Goal: Transaction & Acquisition: Purchase product/service

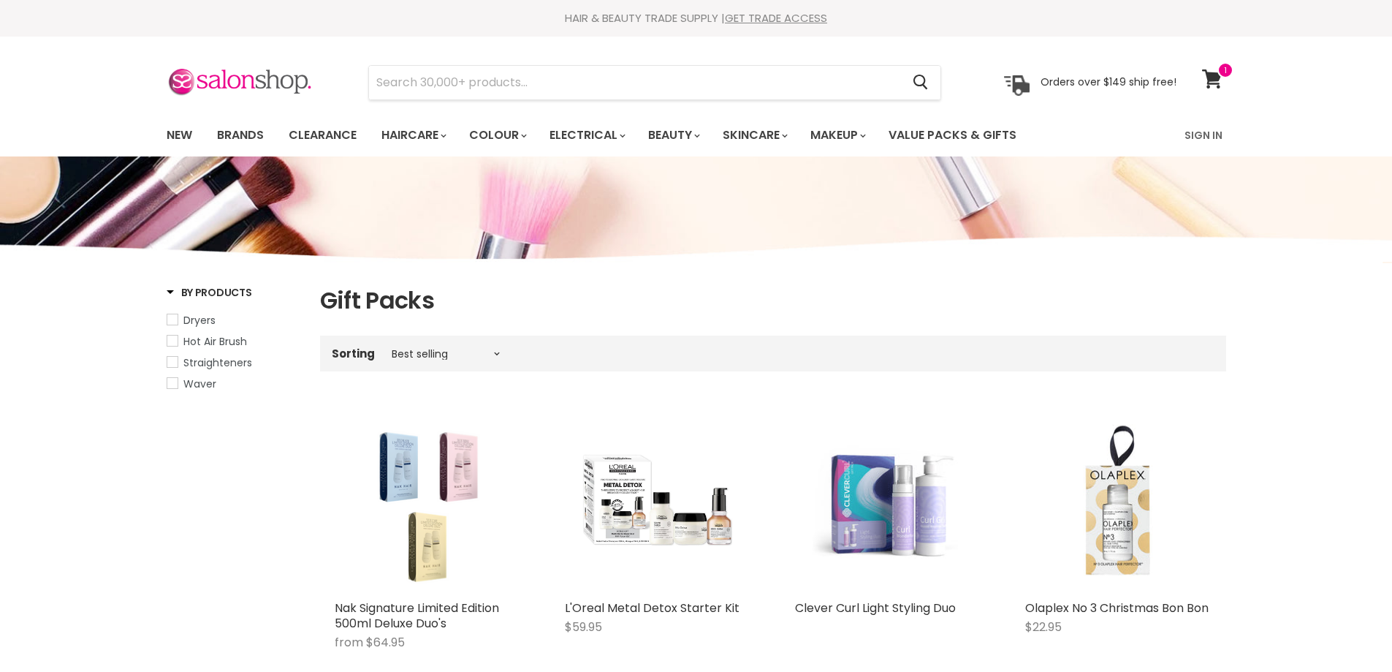
click at [511, 77] on input "Search" at bounding box center [635, 83] width 533 height 34
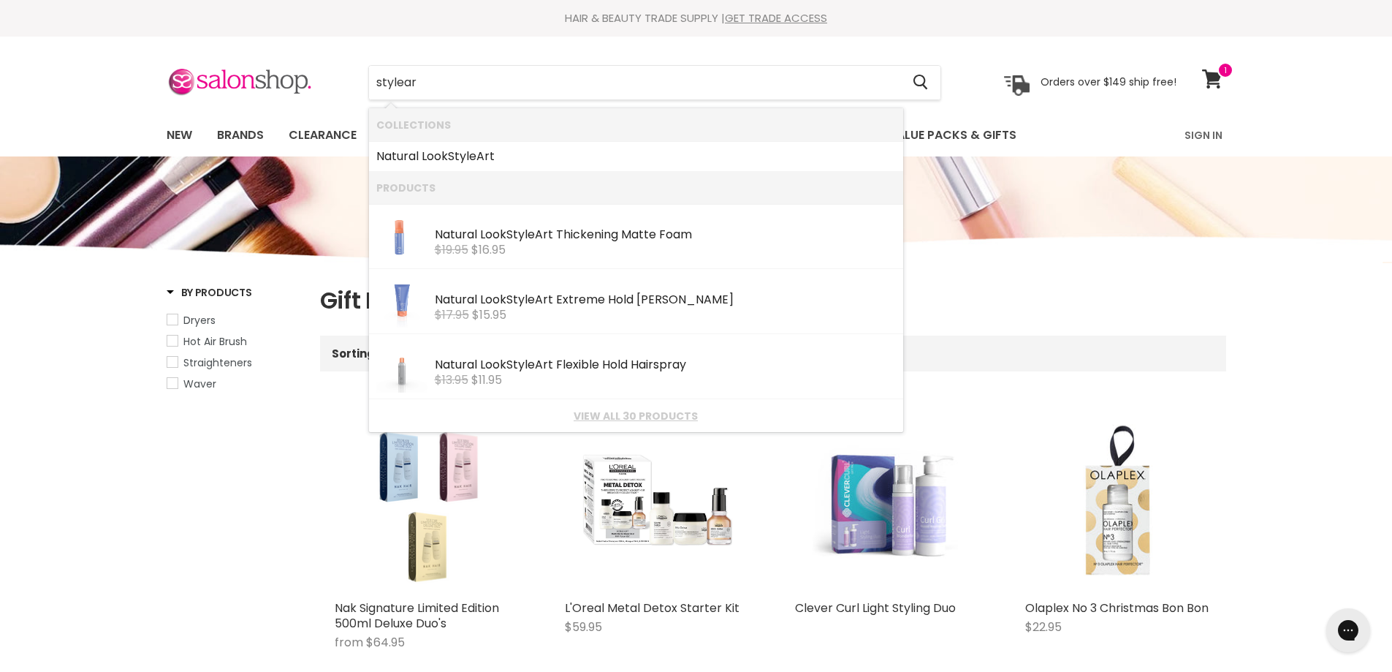
type input "styleart"
click at [623, 411] on link "View all 20 products" at bounding box center [636, 416] width 520 height 12
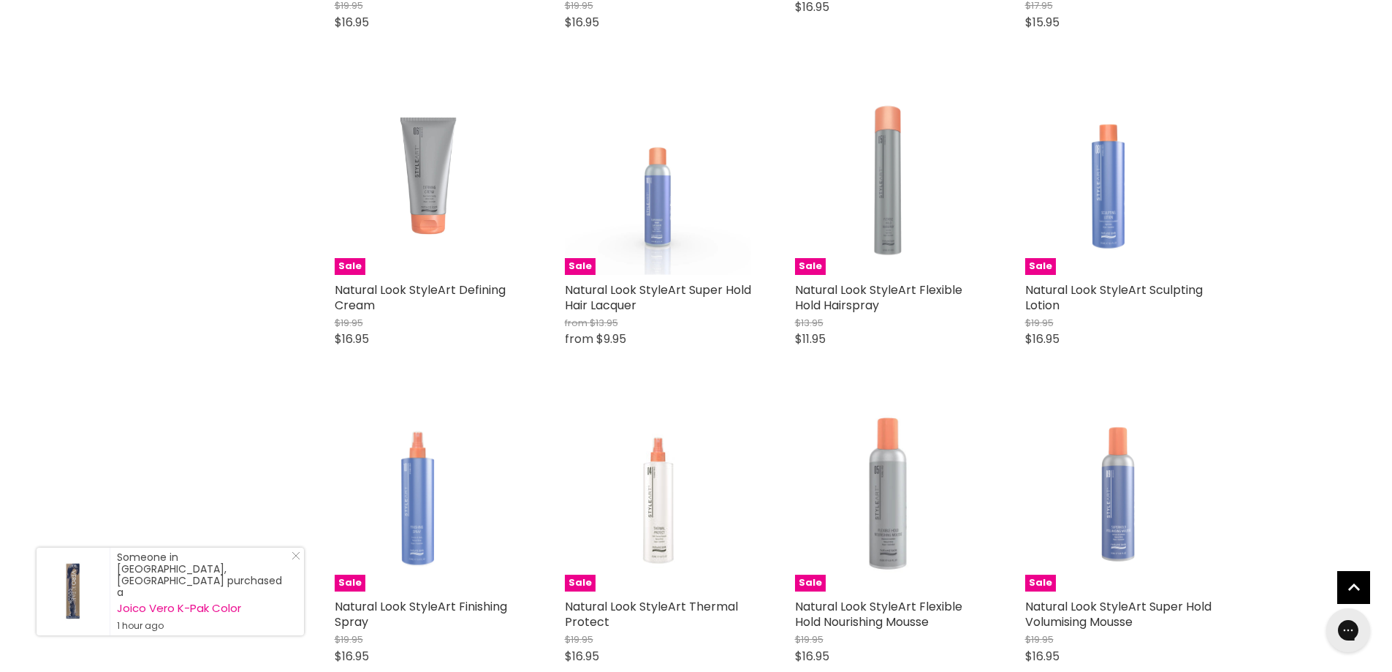
scroll to position [804, 0]
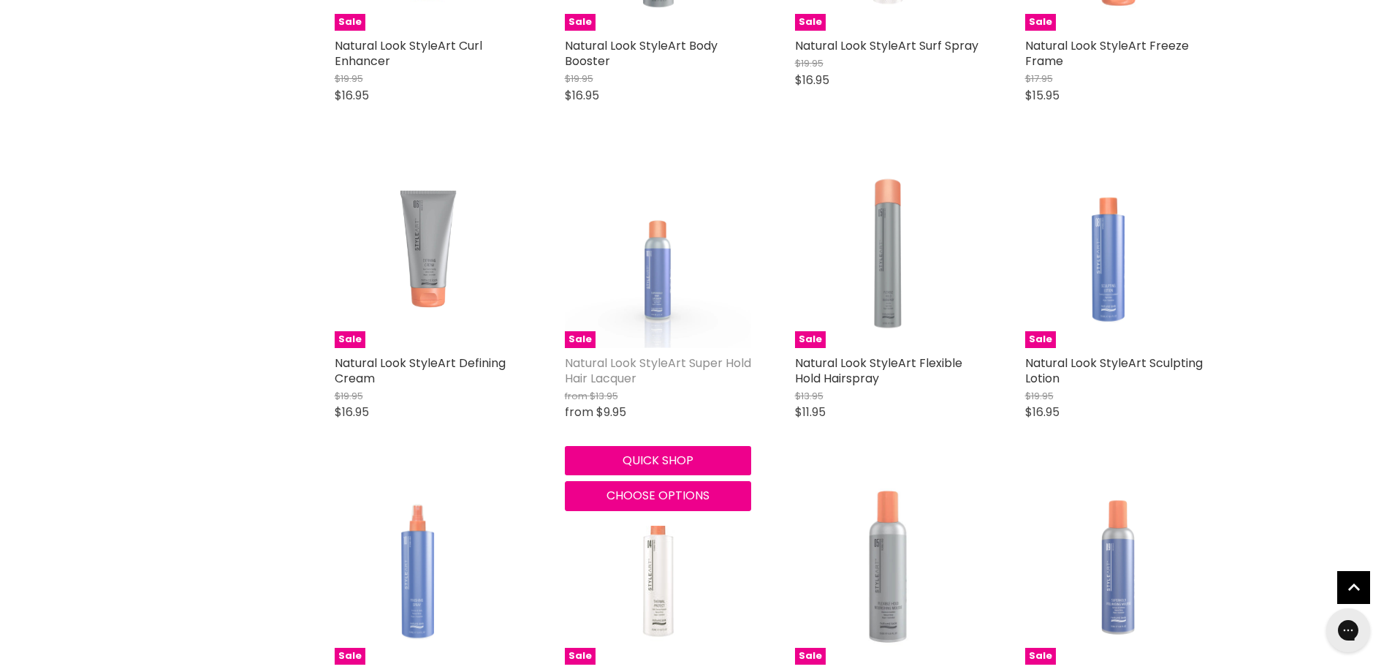
click at [610, 374] on link "Natural Look StyleArt Super Hold Hair Lacquer" at bounding box center [658, 371] width 186 height 32
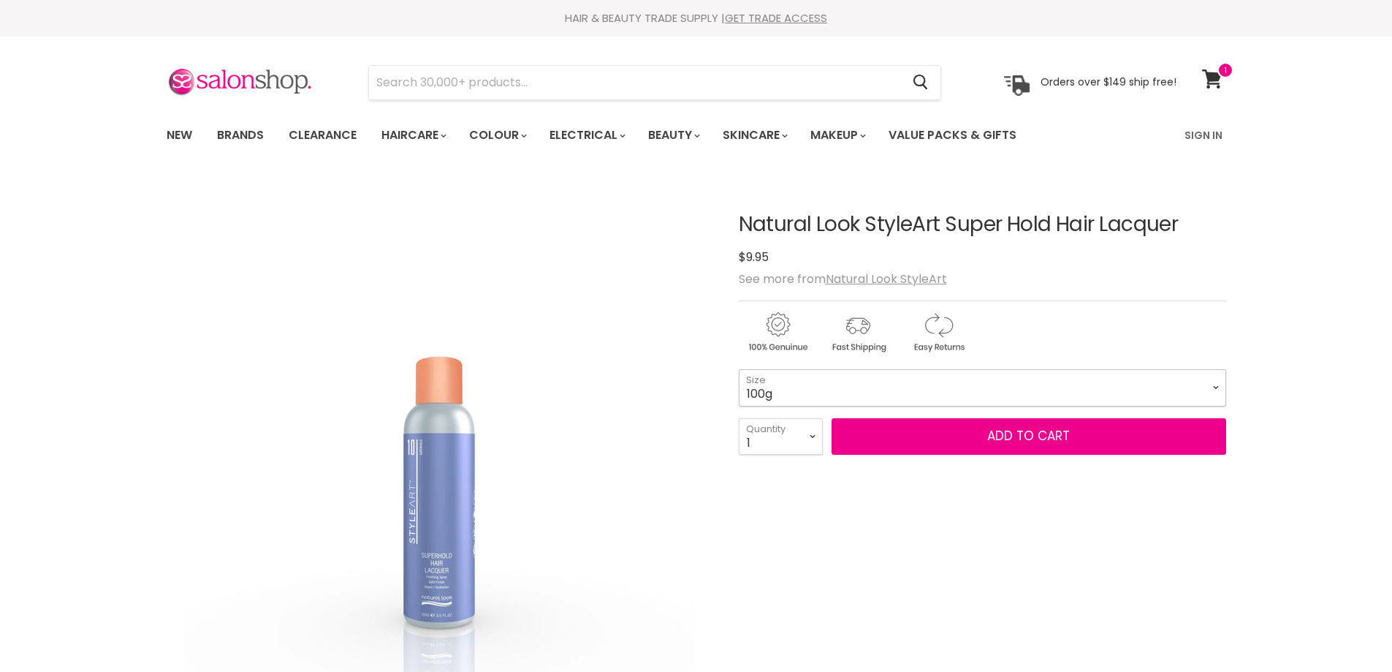
click at [1210, 383] on select "100g 400g" at bounding box center [983, 387] width 488 height 37
click at [1169, 513] on div "Main content" at bounding box center [983, 641] width 488 height 333
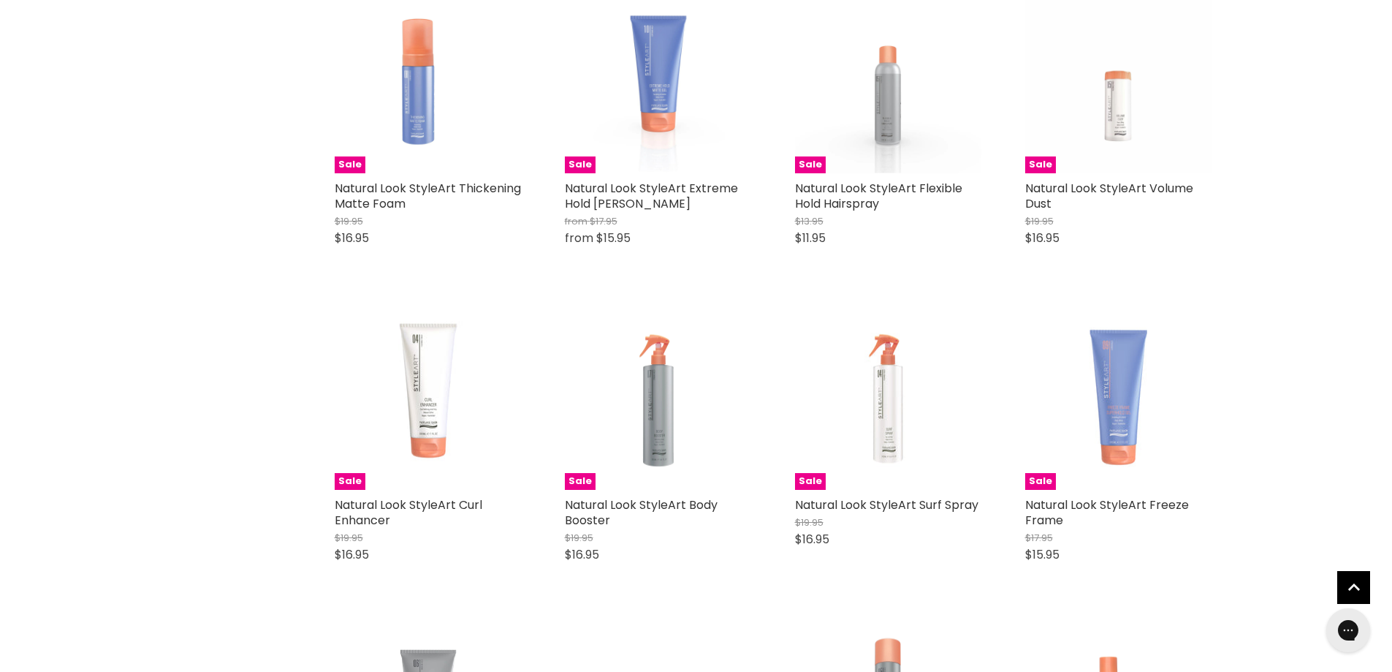
scroll to position [220, 0]
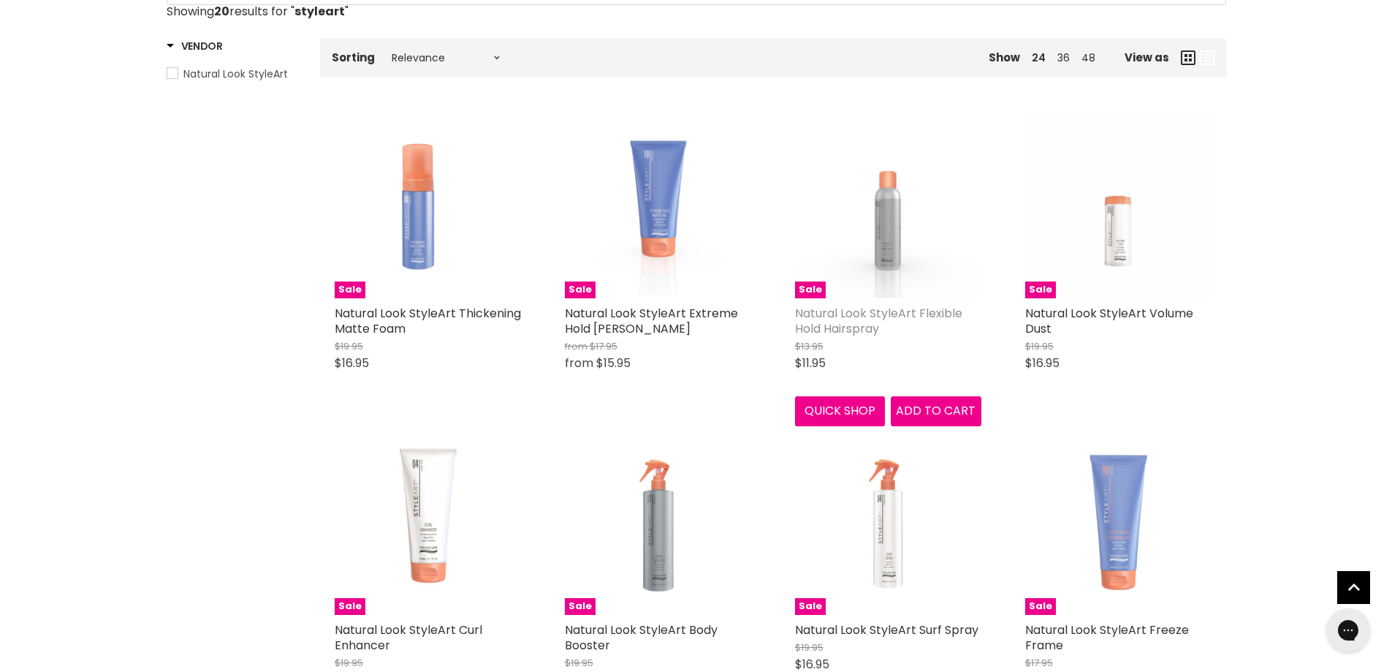
click at [860, 319] on link "Natural Look StyleArt Flexible Hold Hairspray" at bounding box center [878, 321] width 167 height 32
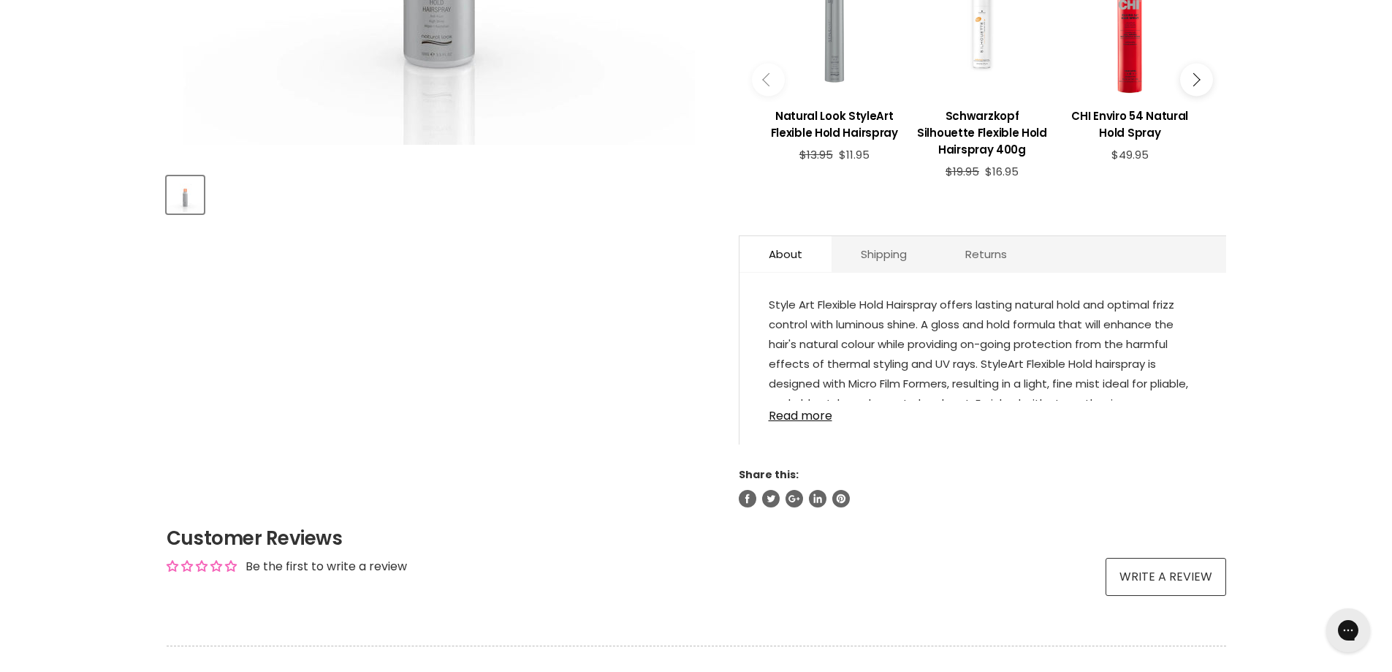
scroll to position [585, 0]
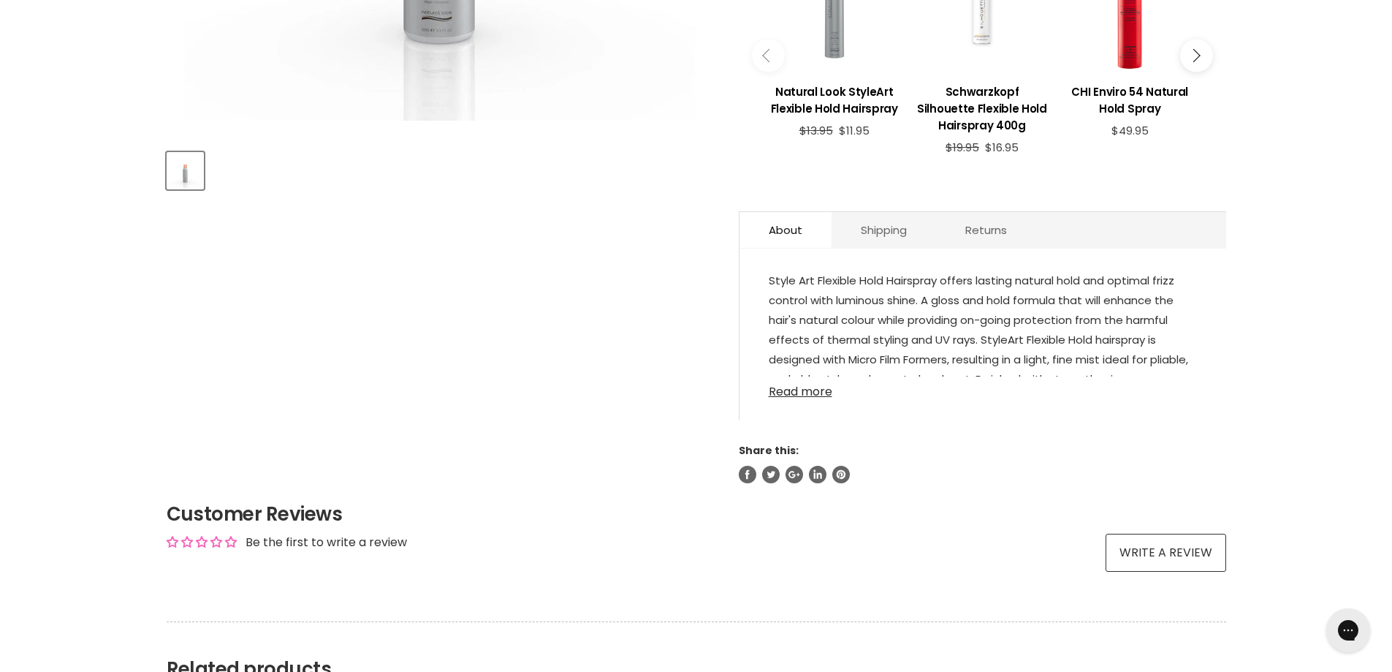
click at [830, 393] on link "Read more" at bounding box center [983, 387] width 428 height 22
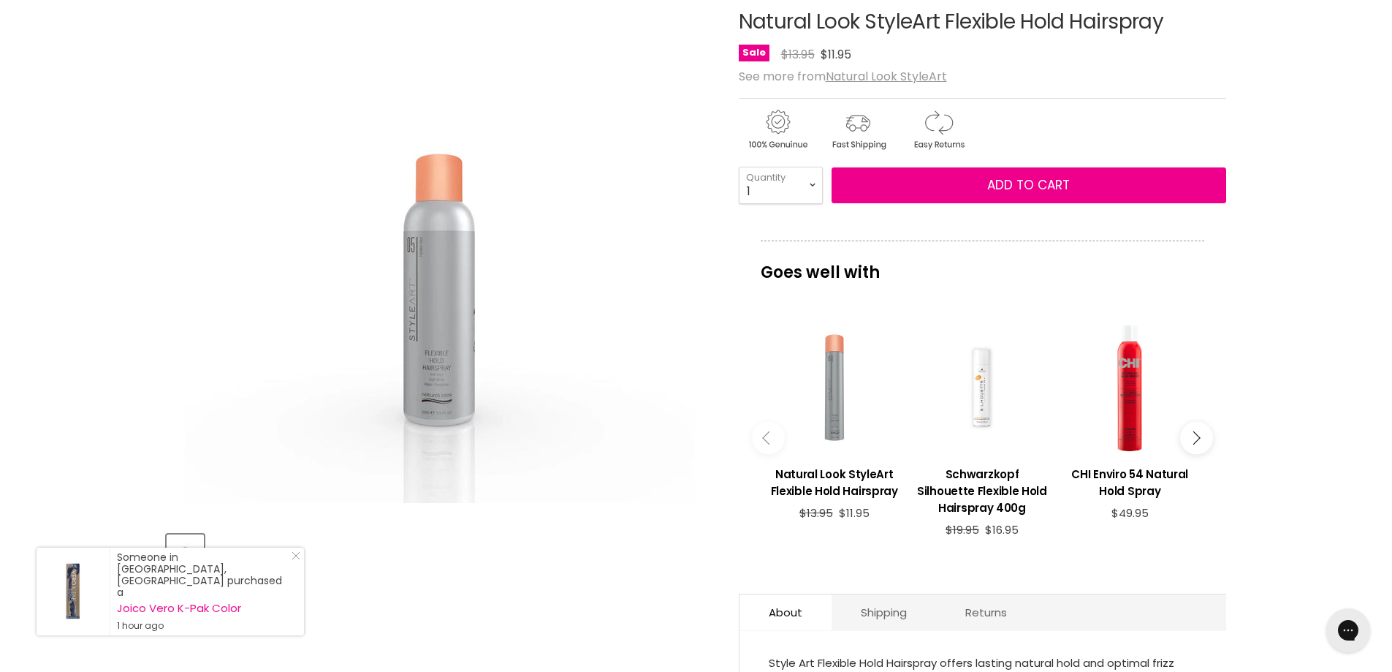
scroll to position [219, 0]
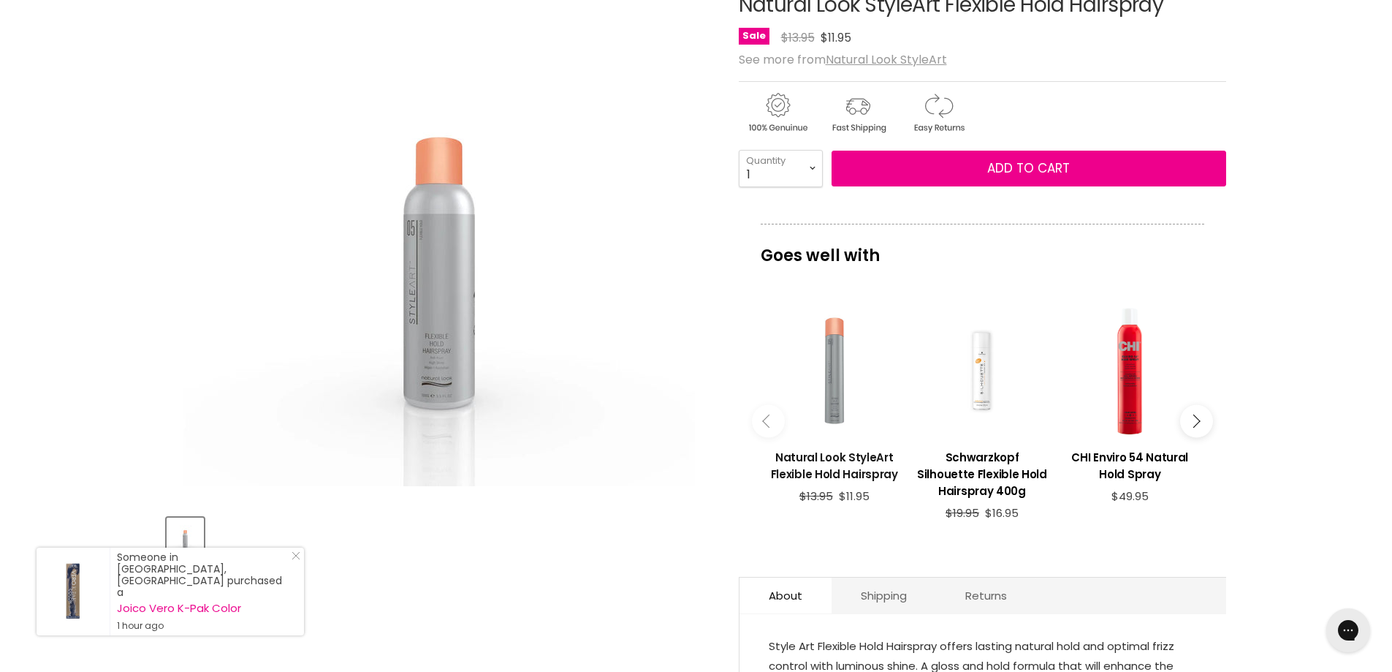
click at [833, 463] on h3 "Natural Look StyleArt Flexible Hold Hairspray" at bounding box center [834, 466] width 133 height 34
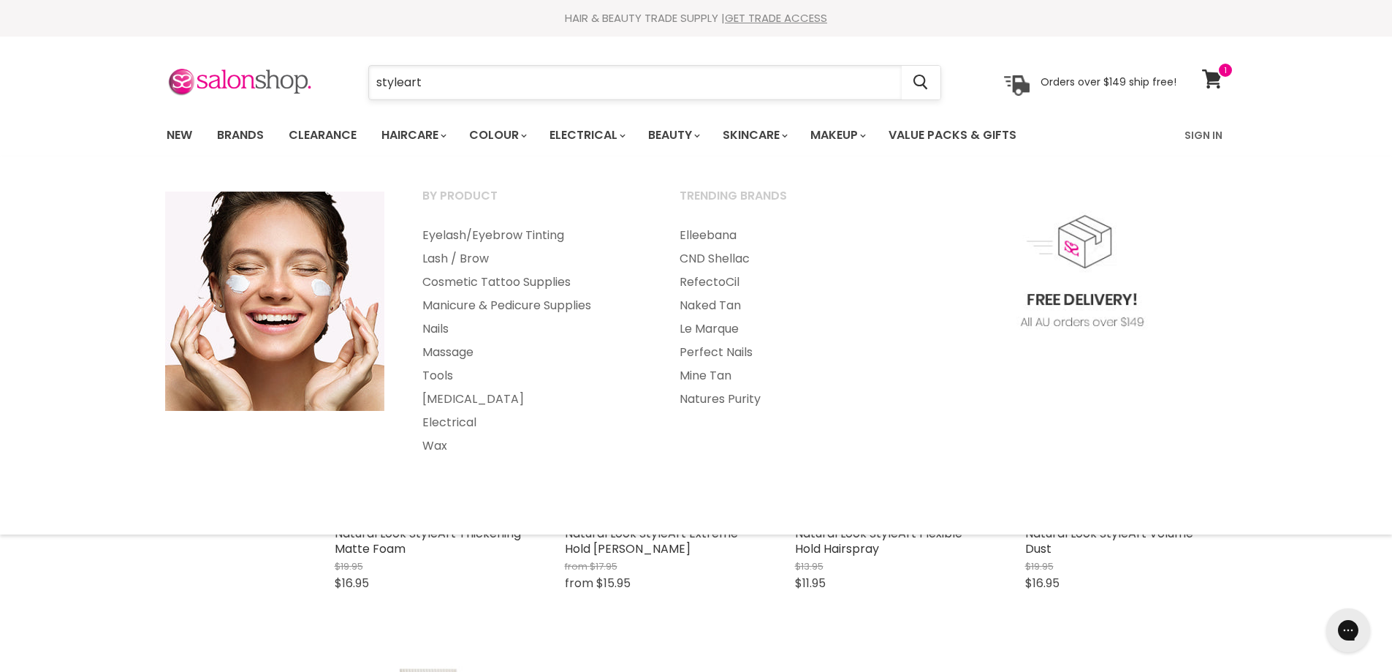
click at [520, 97] on input "styleart" at bounding box center [635, 83] width 533 height 34
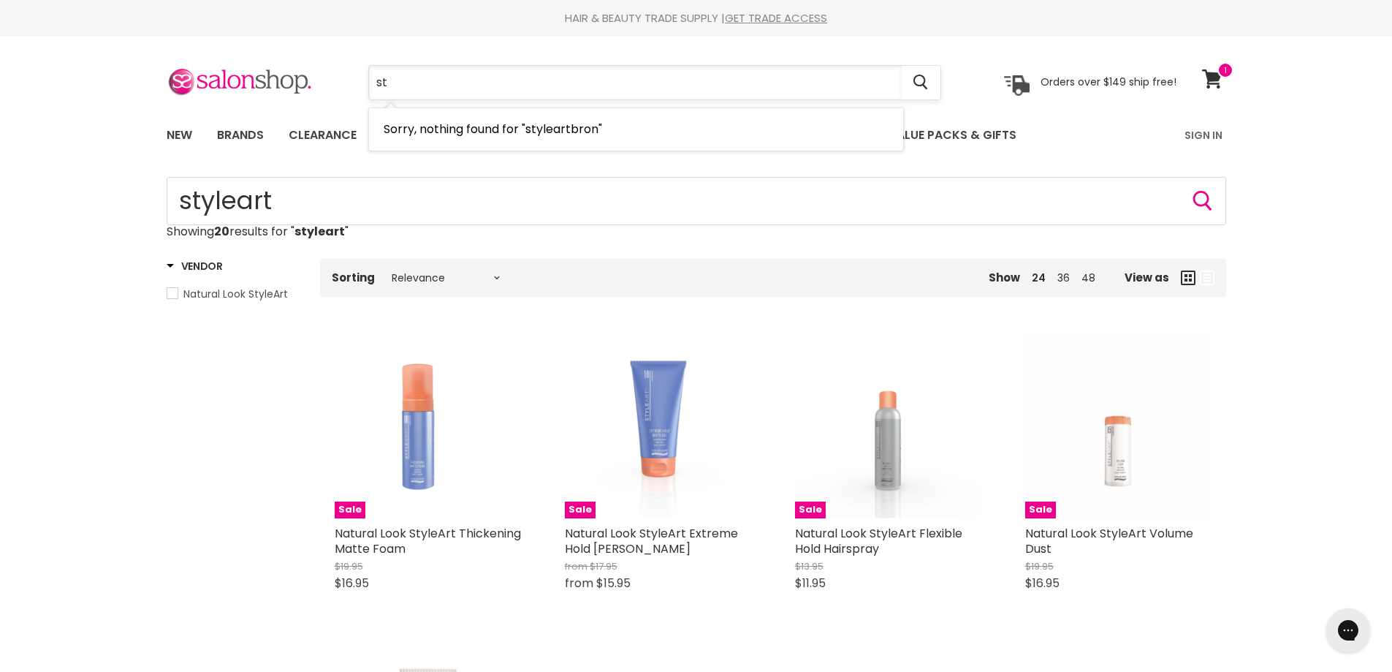
type input "s"
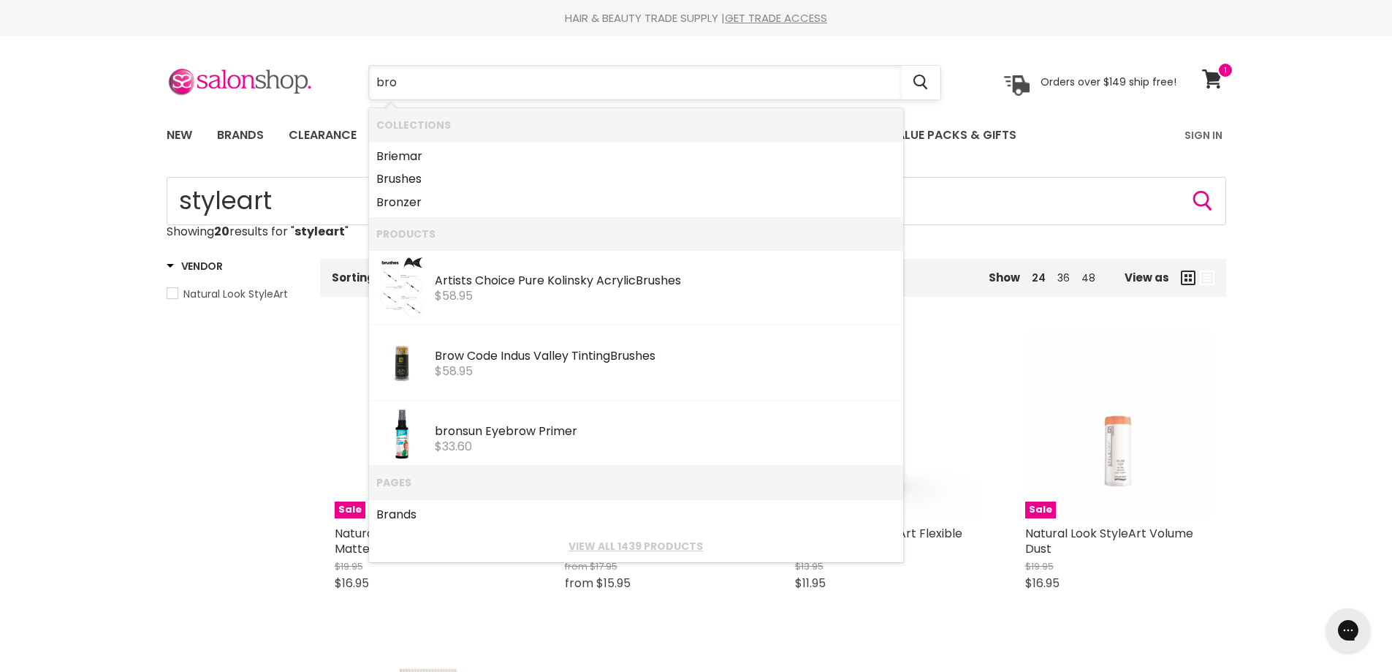
type input "bron"
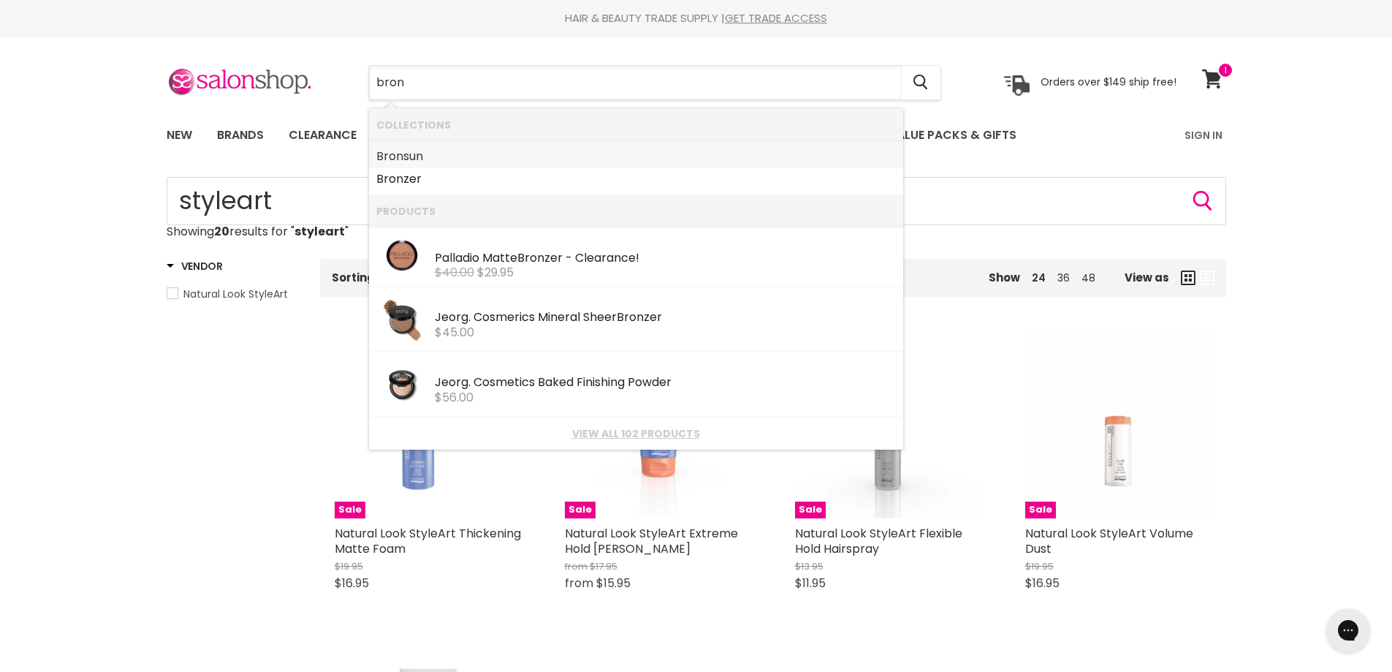
click at [425, 155] on link "Bron sun" at bounding box center [636, 156] width 520 height 23
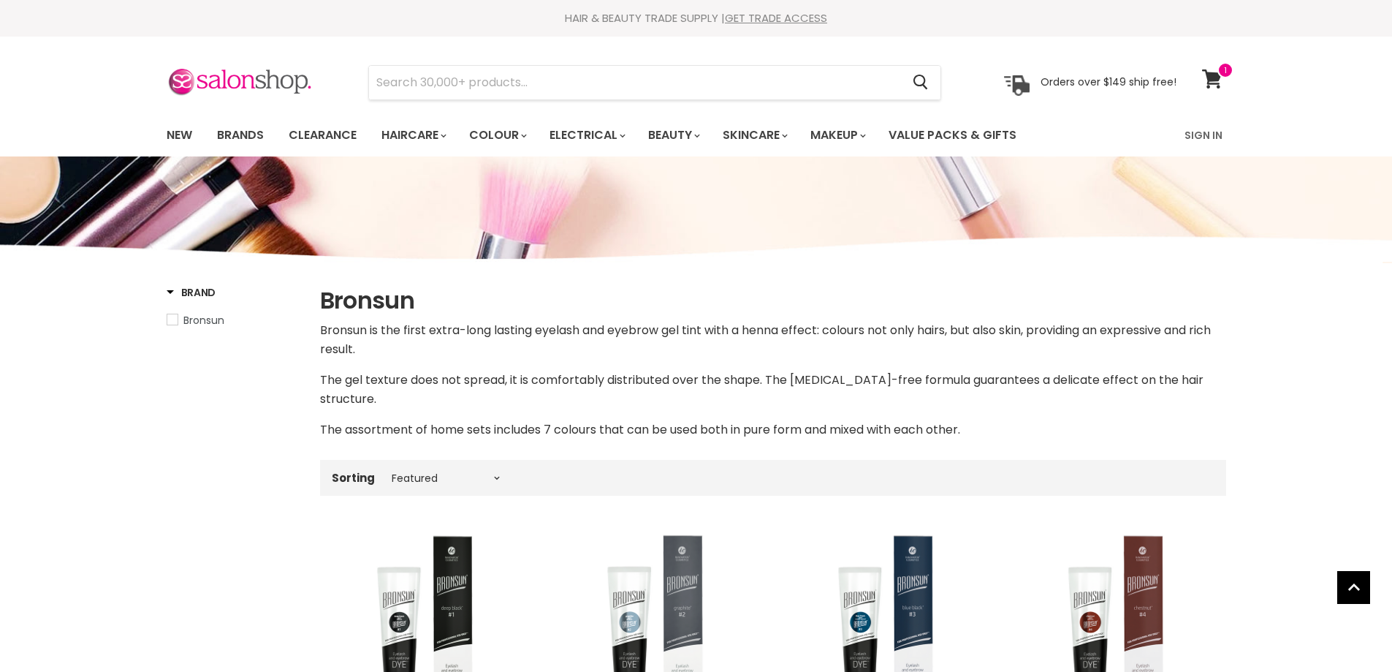
select select "manual"
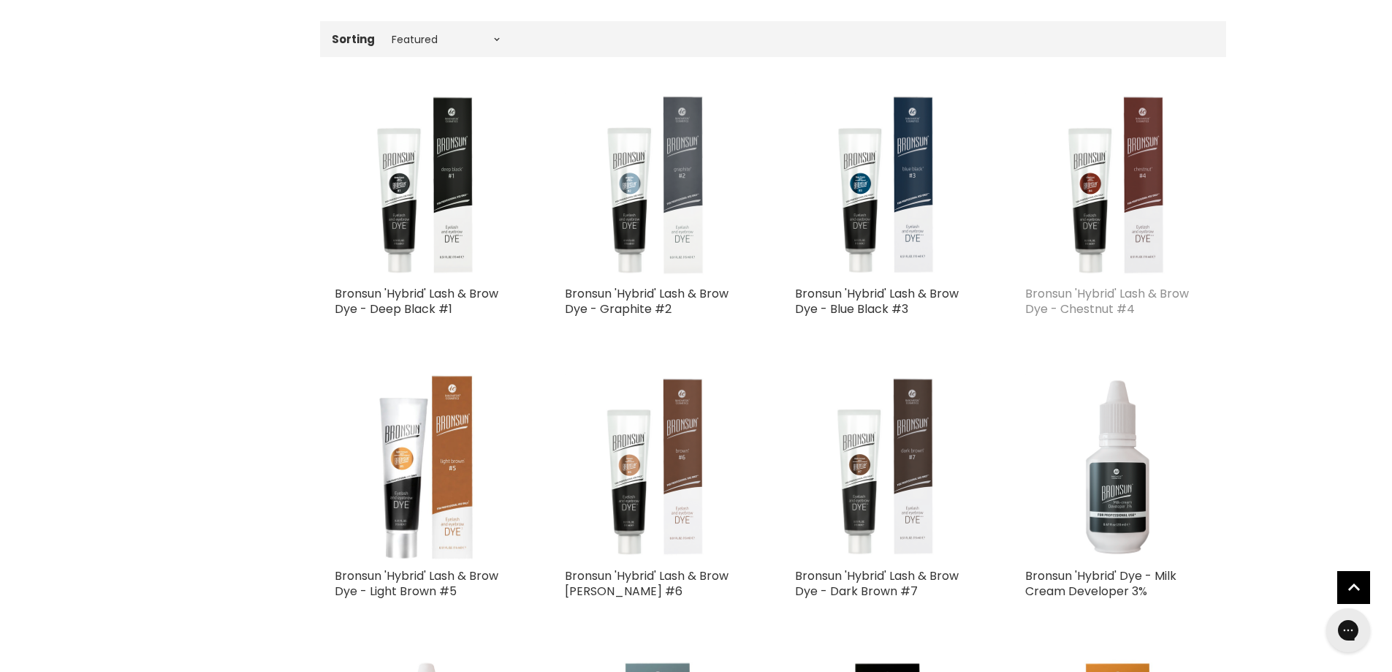
click at [1145, 285] on link "Bronsun 'Hybrid' Lash & Brow Dye - Chestnut #4" at bounding box center [1108, 301] width 164 height 32
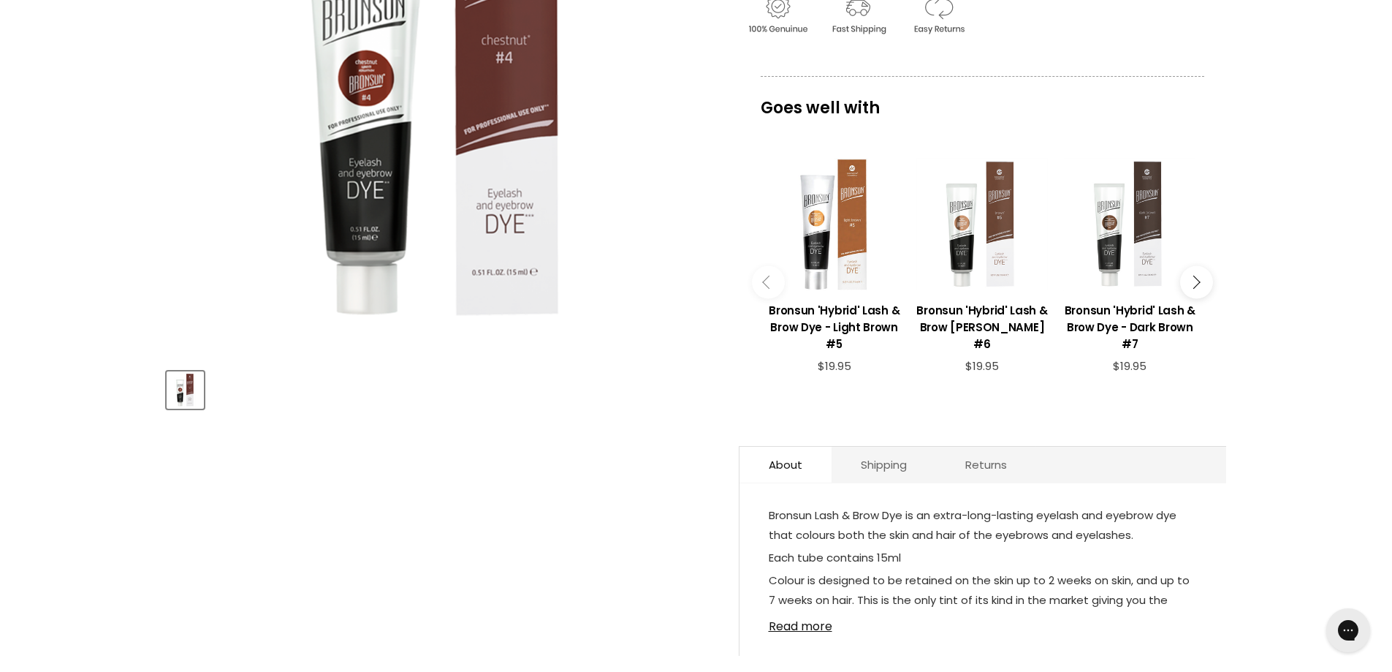
scroll to position [439, 0]
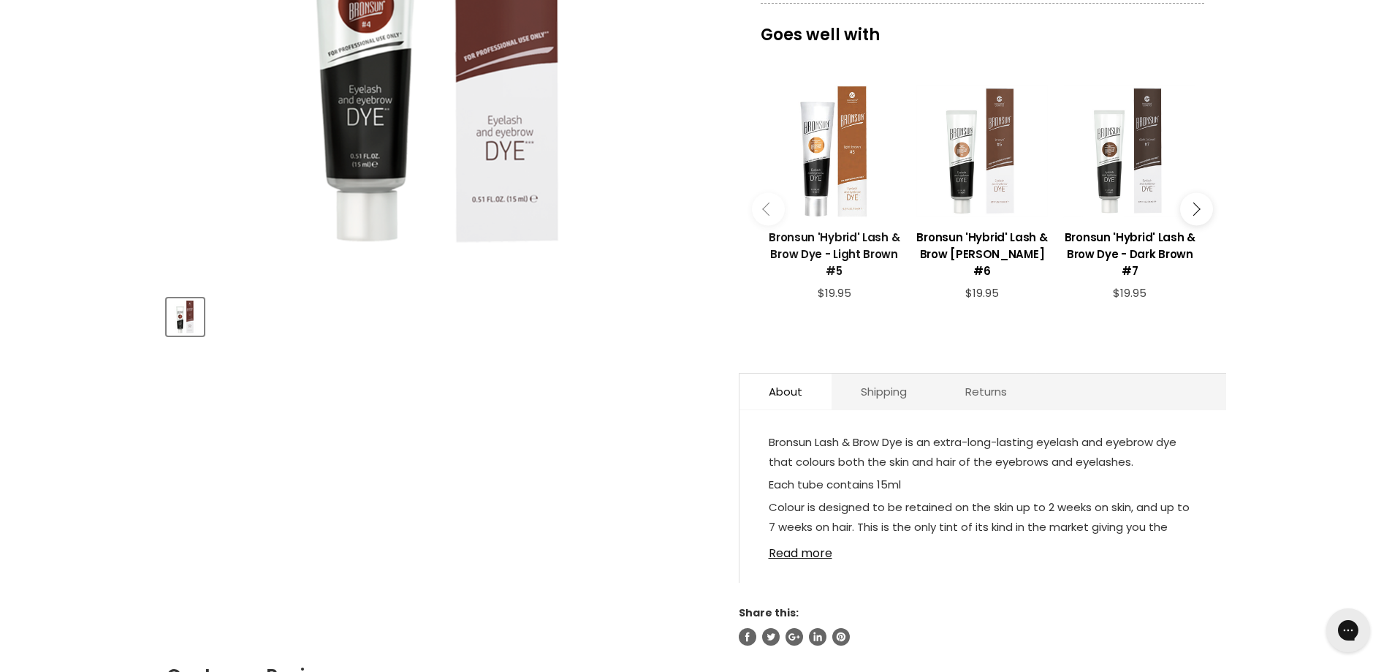
click at [849, 256] on h3 "Bronsun 'Hybrid' Lash & Brow Dye - Light Brown #5" at bounding box center [834, 254] width 133 height 50
